Goal: Information Seeking & Learning: Understand process/instructions

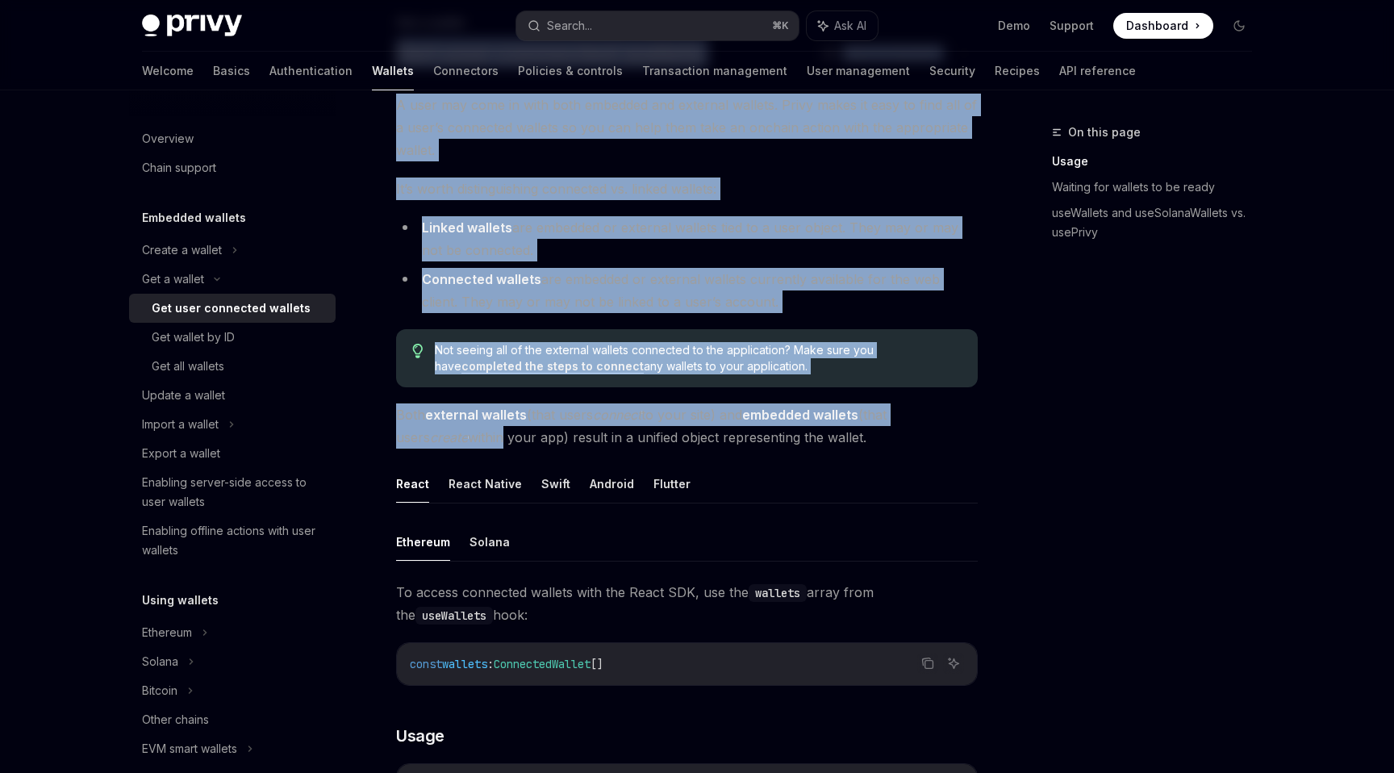
scroll to position [126, 0]
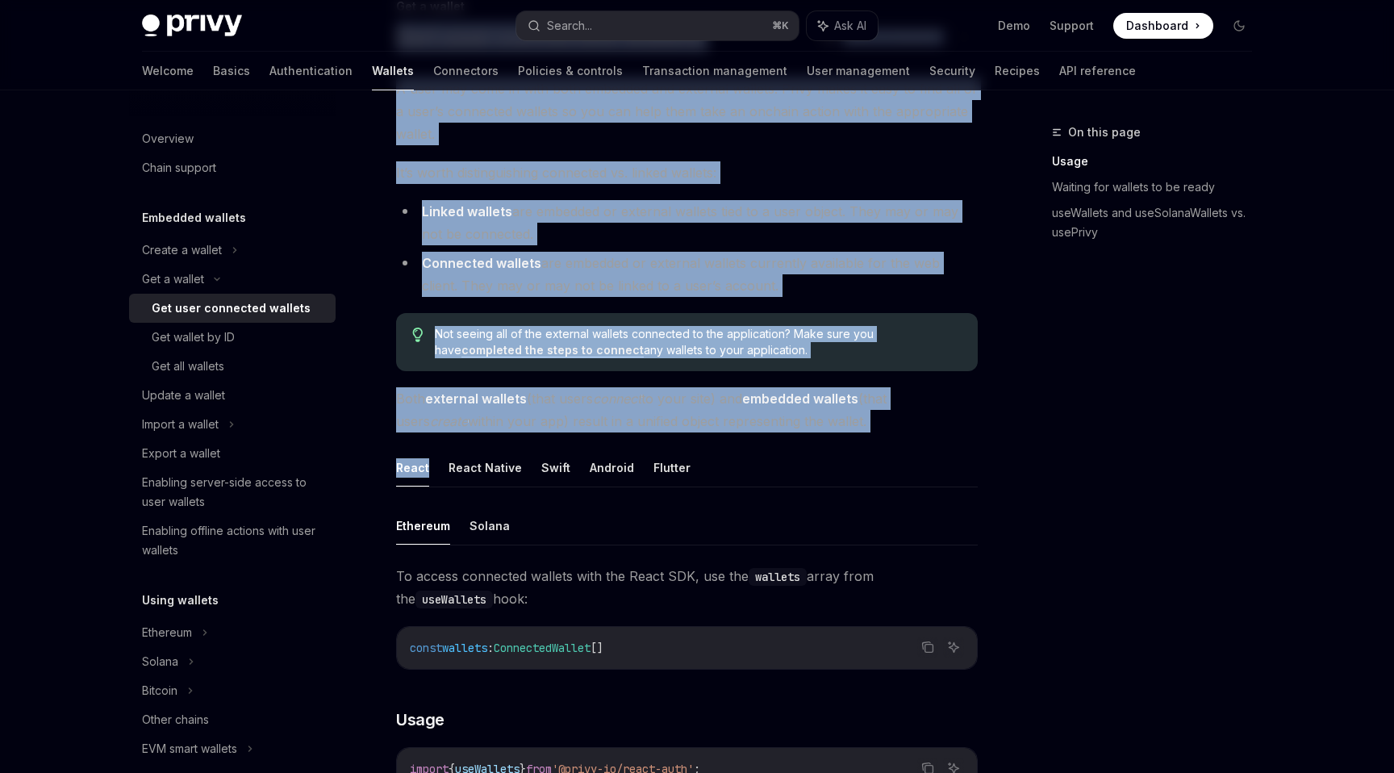
drag, startPoint x: 403, startPoint y: 155, endPoint x: 467, endPoint y: 436, distance: 288.1
click at [496, 353] on link "completed the steps to connect" at bounding box center [552, 350] width 182 height 15
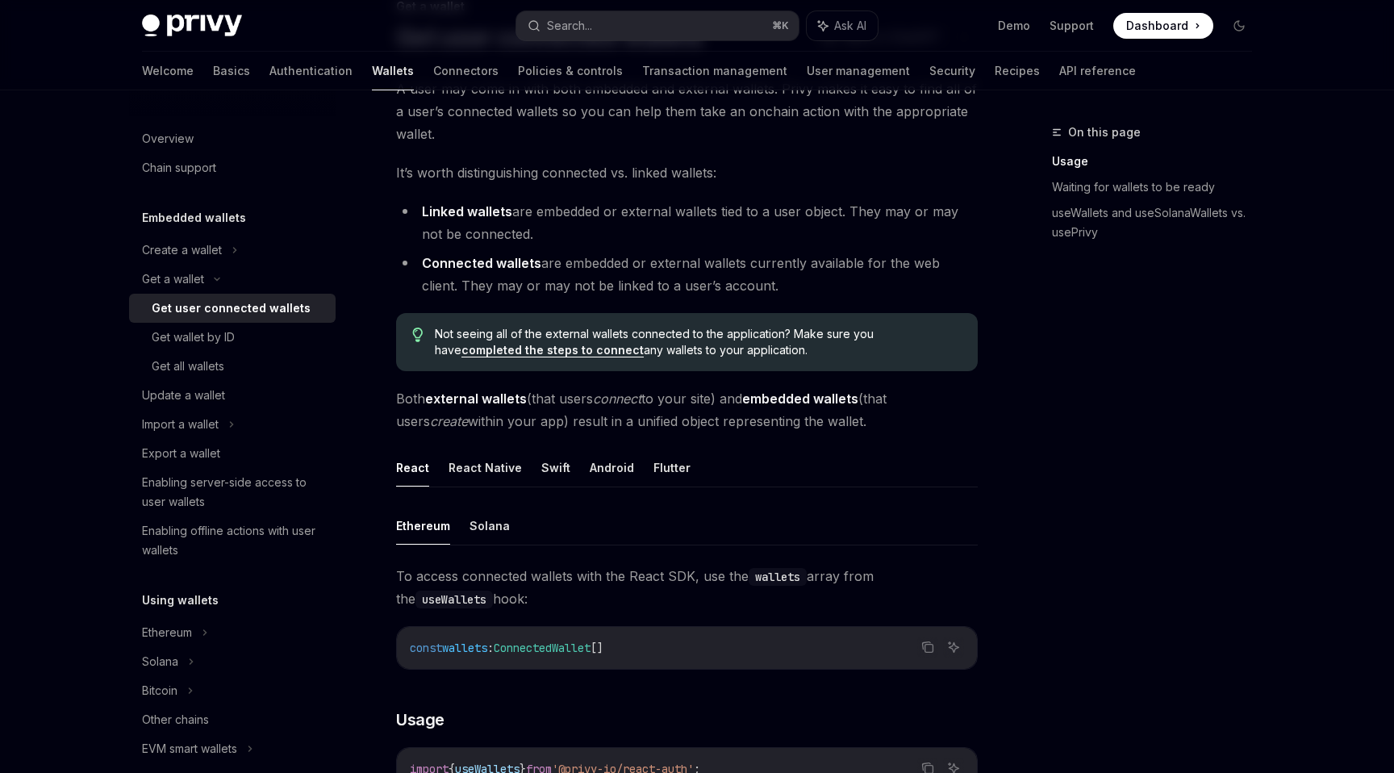
click at [521, 272] on li "Connected wallets are embedded or external wallets currently available for the …" at bounding box center [687, 274] width 582 height 45
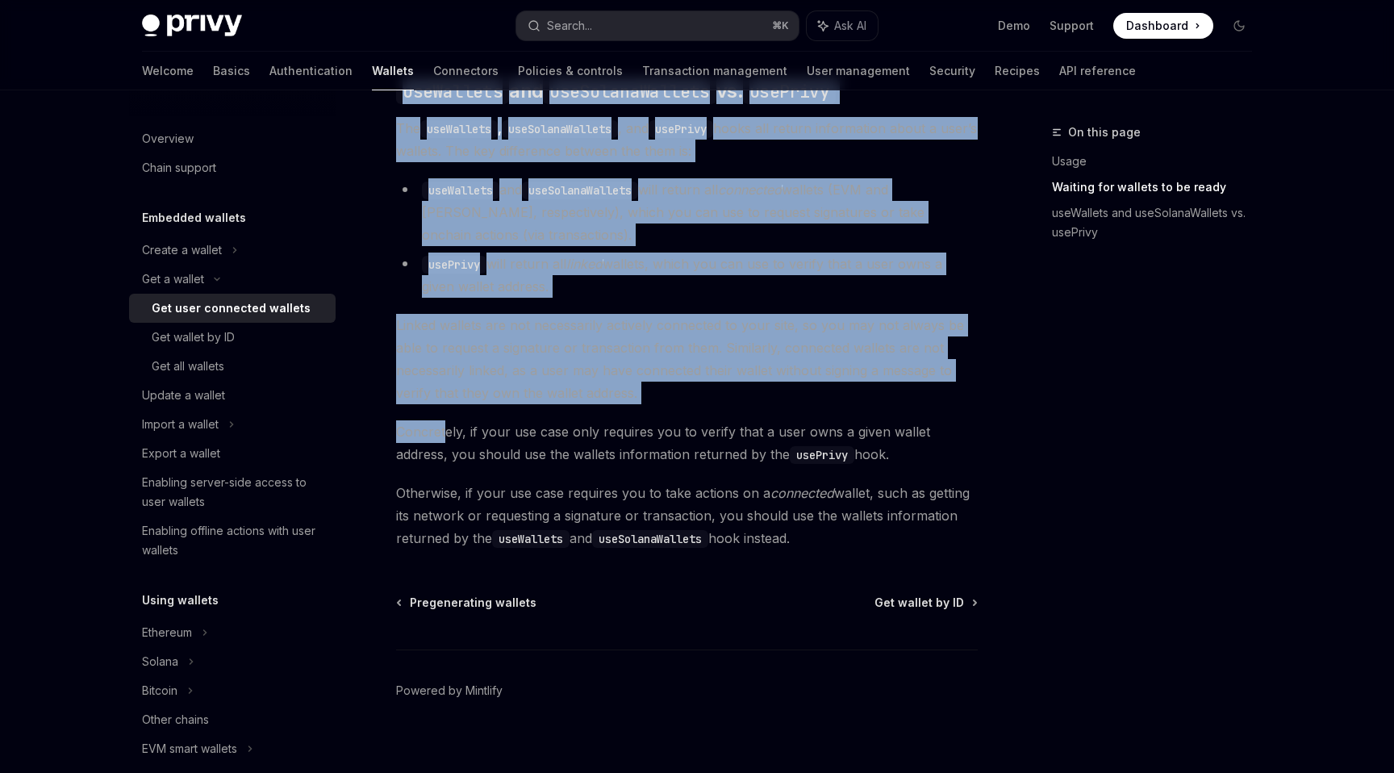
scroll to position [1404, 0]
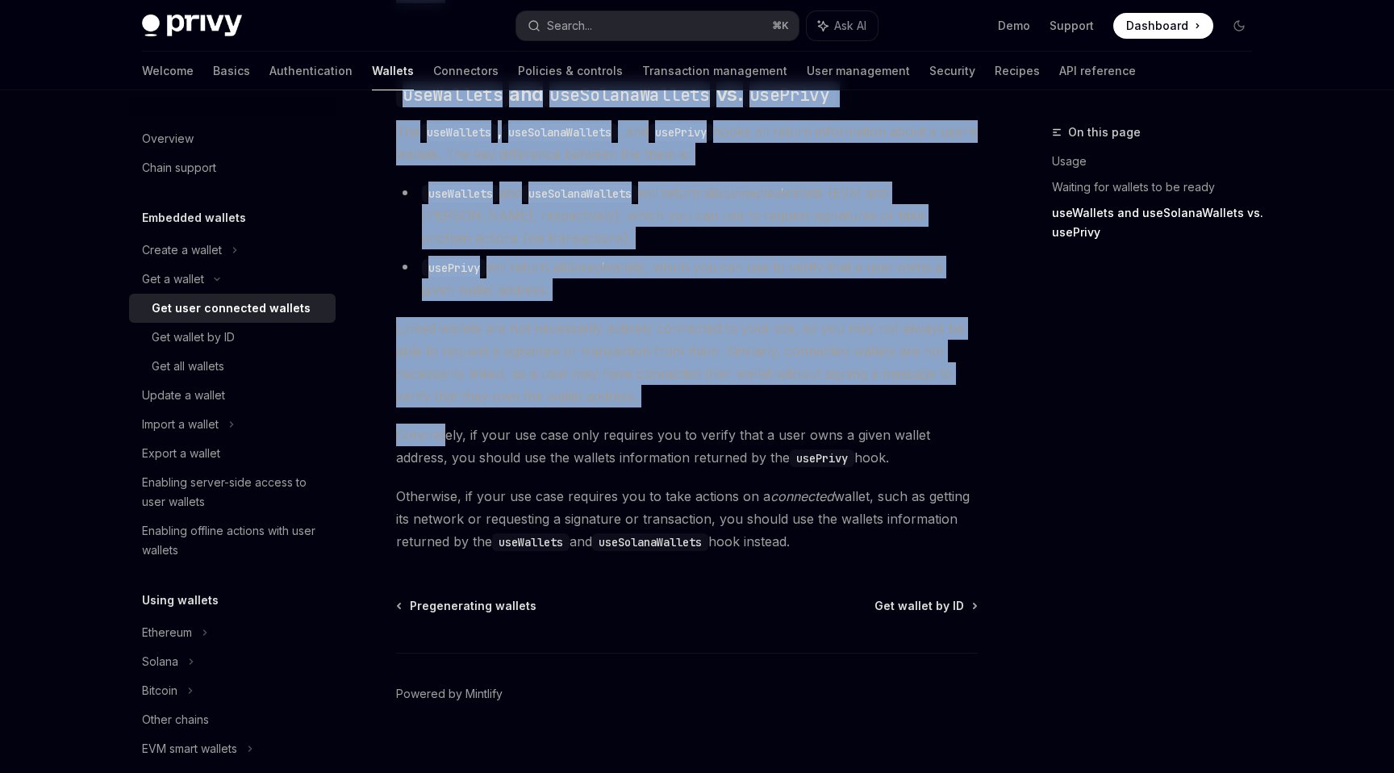
drag, startPoint x: 403, startPoint y: 176, endPoint x: 833, endPoint y: 516, distance: 549.1
copy div "Lor ipsu dolorsita consect AdipIS Elit se DoeiUSM TempOR Inci ut LaboREE D magn…"
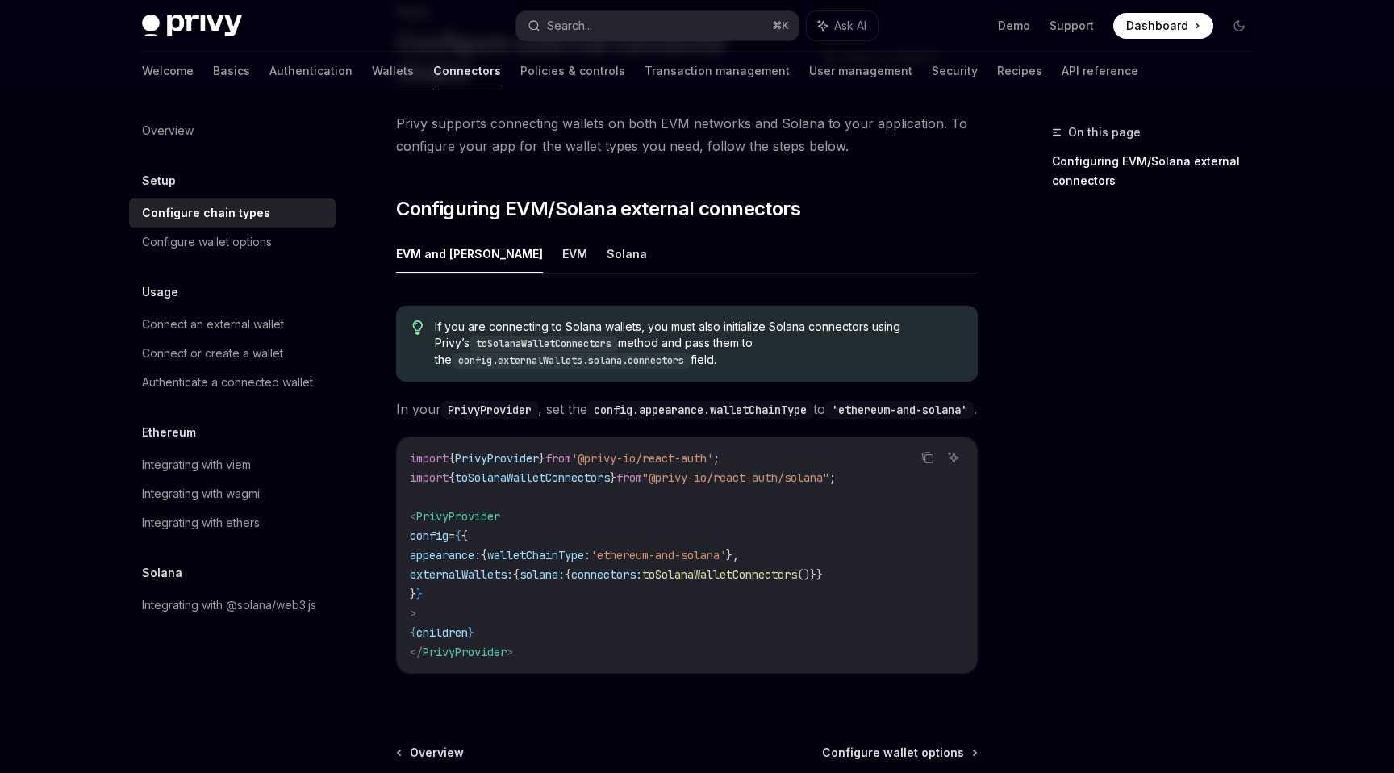
scroll to position [132, 0]
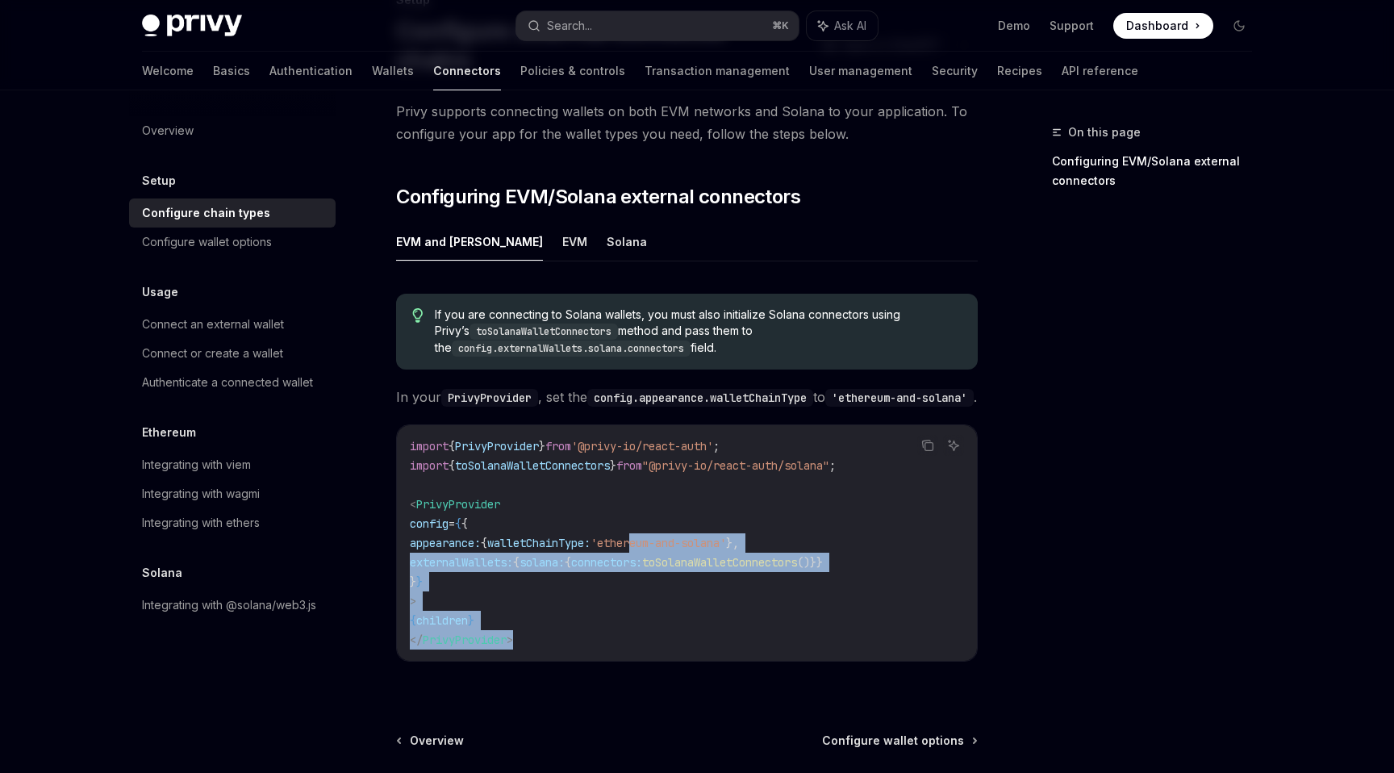
drag, startPoint x: 674, startPoint y: 677, endPoint x: 673, endPoint y: 534, distance: 142.8
click at [673, 534] on div "If you are connecting to Solana wallets, you must also initialize Solana connec…" at bounding box center [687, 484] width 582 height 407
click at [607, 223] on button "Solana" at bounding box center [627, 242] width 40 height 38
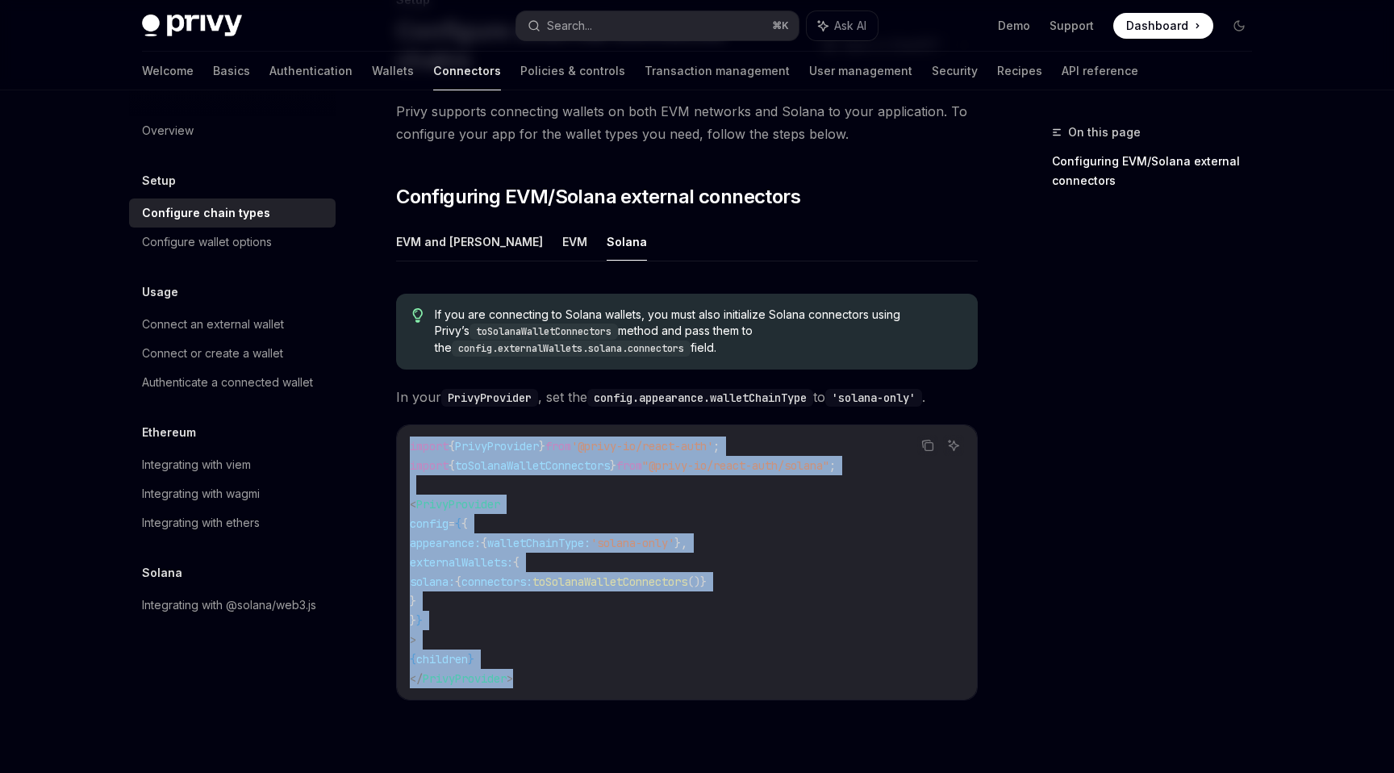
drag, startPoint x: 539, startPoint y: 628, endPoint x: 399, endPoint y: 417, distance: 252.6
click at [399, 425] on div "import { PrivyProvider } from '@privy-io/react-auth' ; import { toSolanaWalletC…" at bounding box center [687, 562] width 580 height 274
copy code "import { PrivyProvider } from '@privy-io/react-auth' ; import { toSolanaWalletC…"
type textarea "*"
